Goal: Task Accomplishment & Management: Use online tool/utility

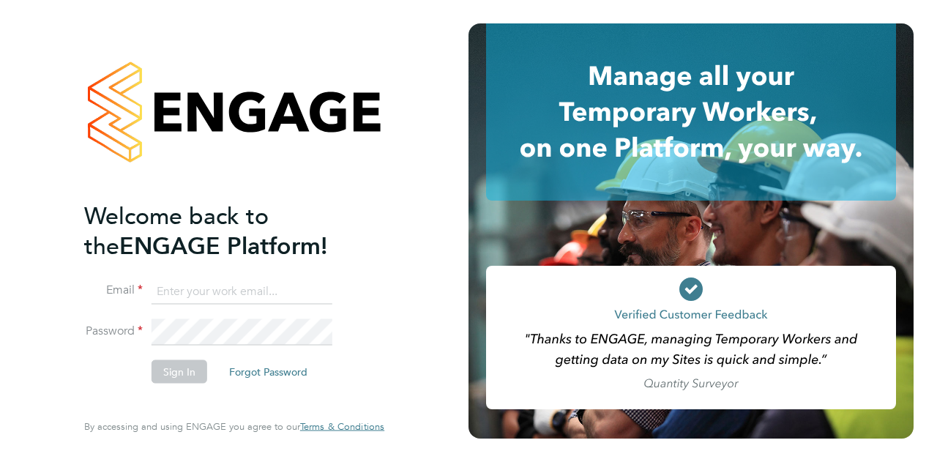
type input "tom.langley@wates.co.uk"
click at [173, 369] on button "Sign In" at bounding box center [179, 370] width 56 height 23
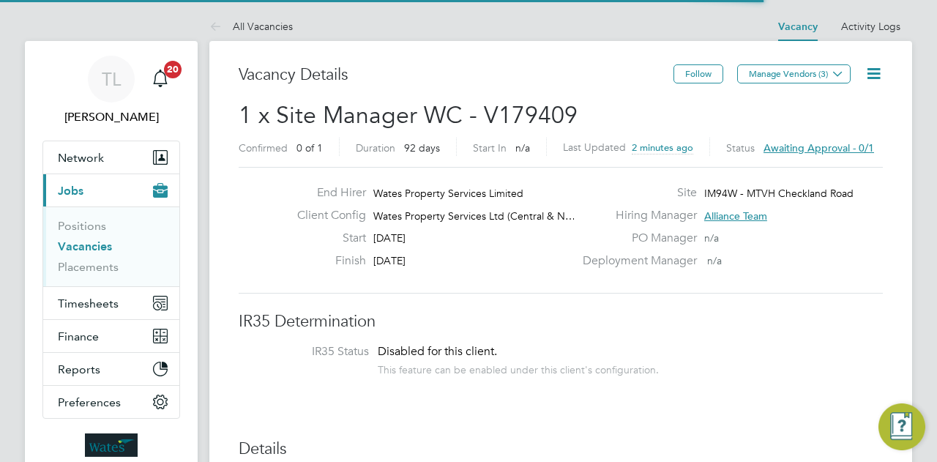
scroll to position [26, 228]
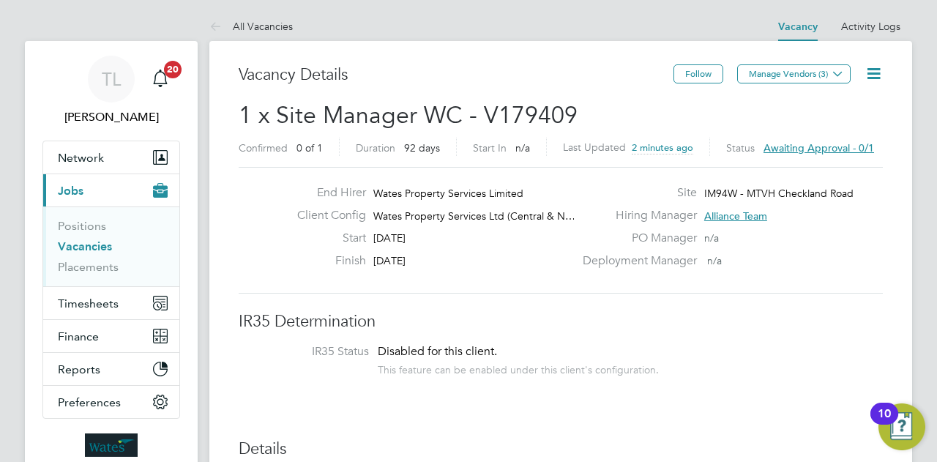
click at [798, 146] on span "Awaiting approval - 0/1" at bounding box center [818, 147] width 111 height 13
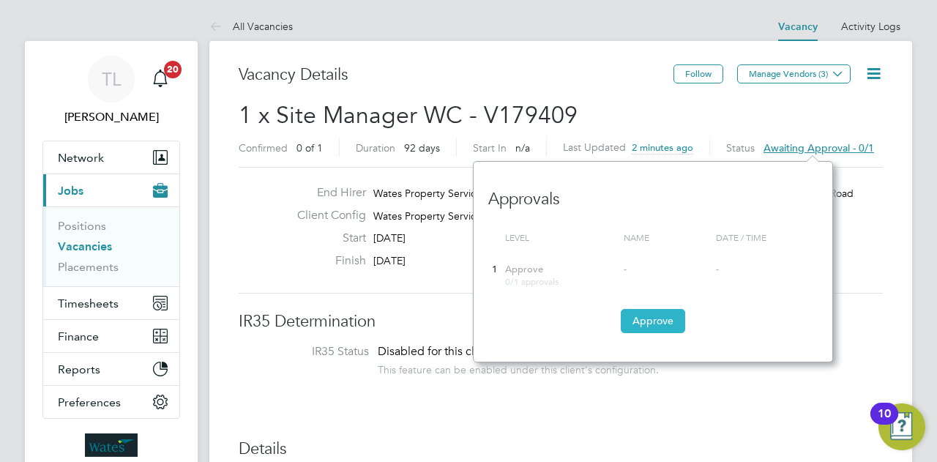
click at [659, 320] on button "Approve" at bounding box center [653, 320] width 64 height 23
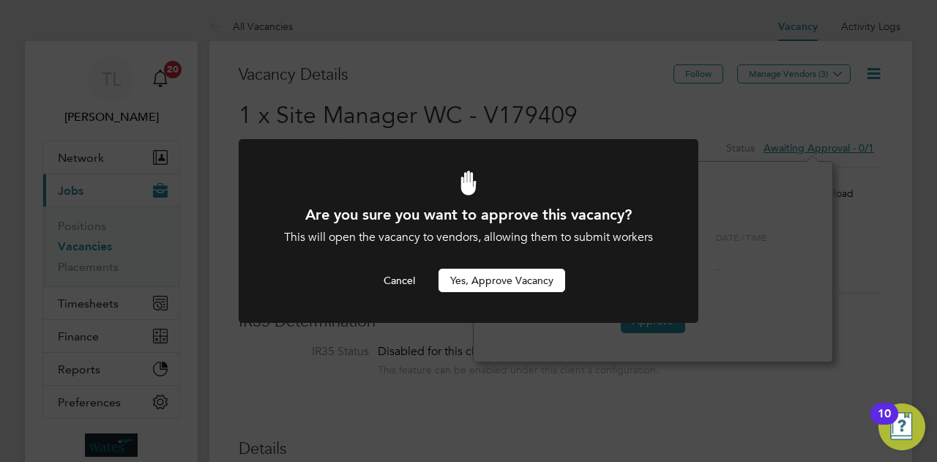
click at [549, 274] on button "Yes, Approve Vacancy" at bounding box center [501, 280] width 127 height 23
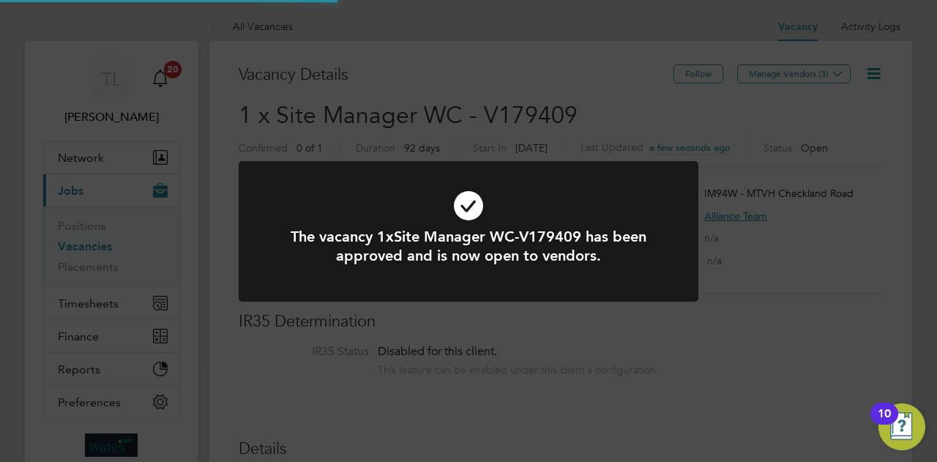
scroll to position [26, 228]
